Goal: Check status

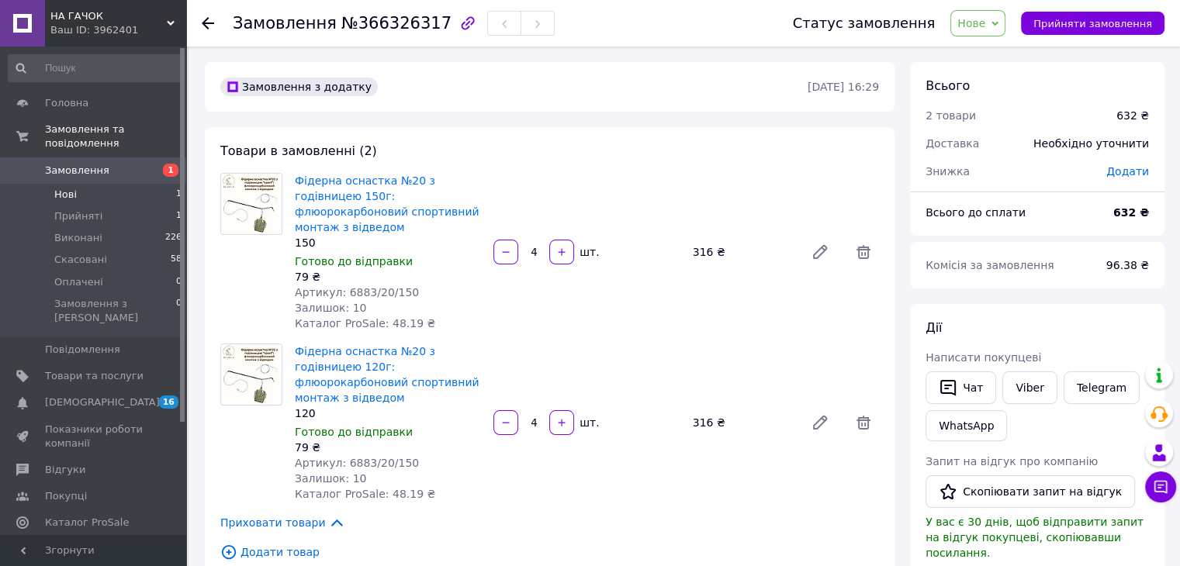
click at [71, 188] on span "Нові" at bounding box center [65, 195] width 22 height 14
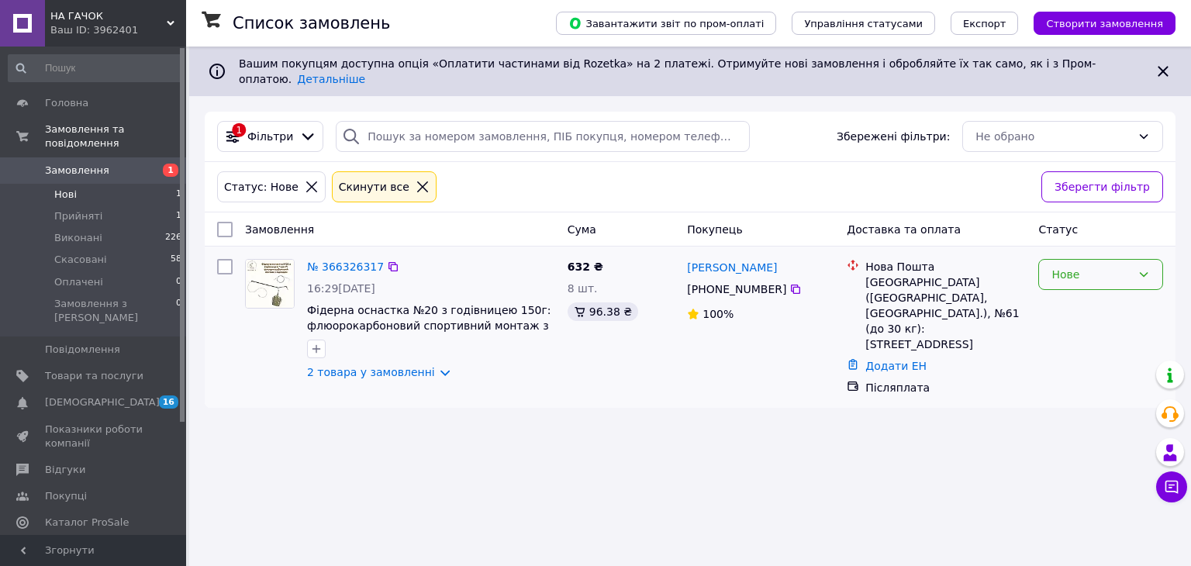
click at [1139, 268] on icon at bounding box center [1144, 274] width 12 height 12
click at [1083, 299] on li "Прийнято" at bounding box center [1100, 295] width 123 height 28
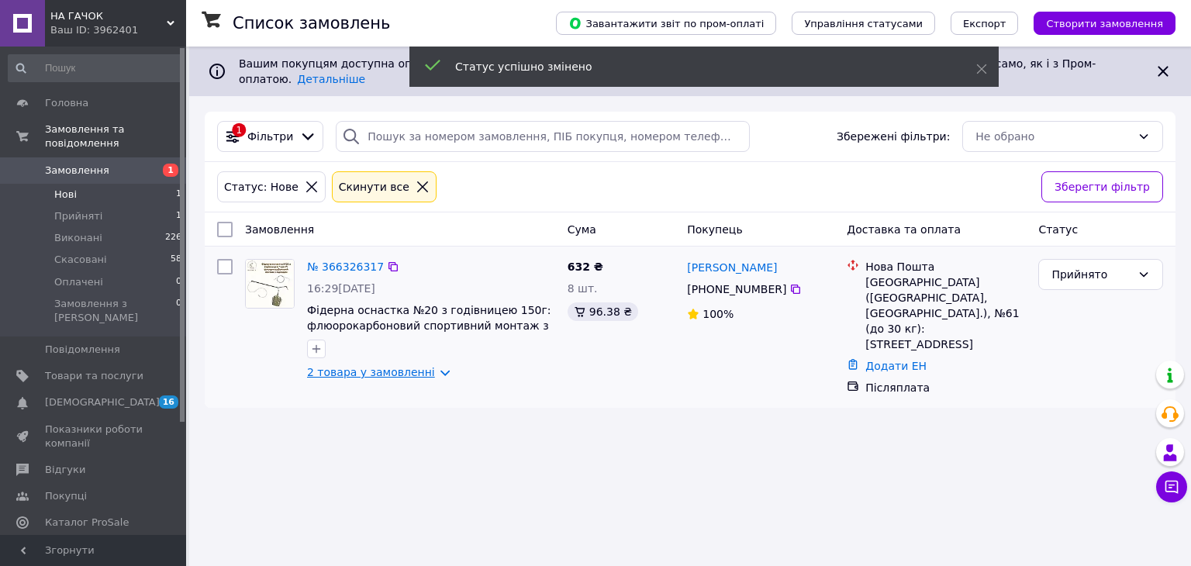
click at [422, 366] on link "2 товара у замовленні" at bounding box center [371, 372] width 128 height 12
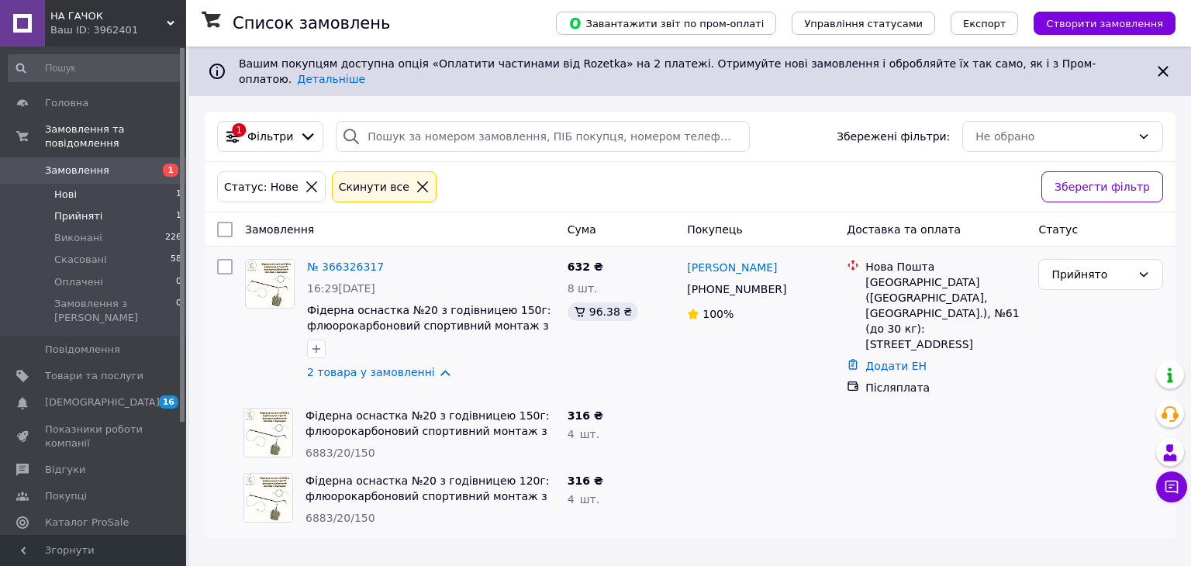
click at [72, 209] on span "Прийняті" at bounding box center [78, 216] width 48 height 14
